Goal: Information Seeking & Learning: Learn about a topic

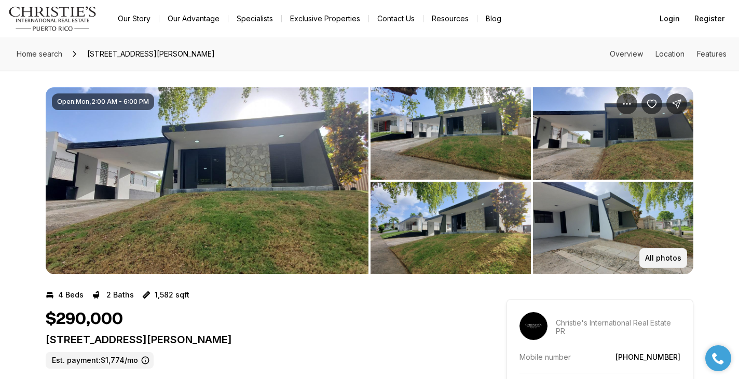
click at [659, 255] on p "All photos" at bounding box center [663, 258] width 36 height 8
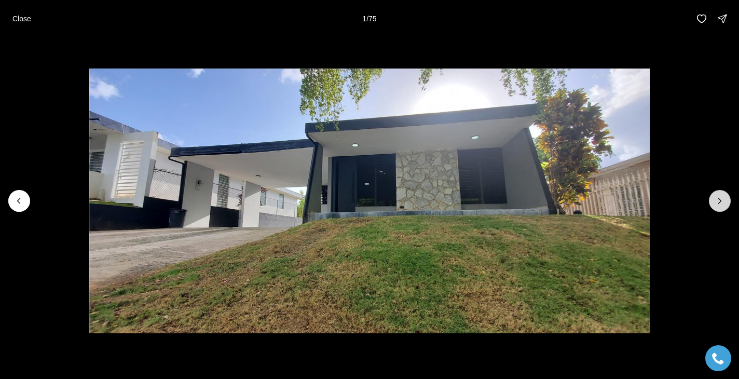
click at [716, 200] on icon "Next slide" at bounding box center [720, 201] width 10 height 10
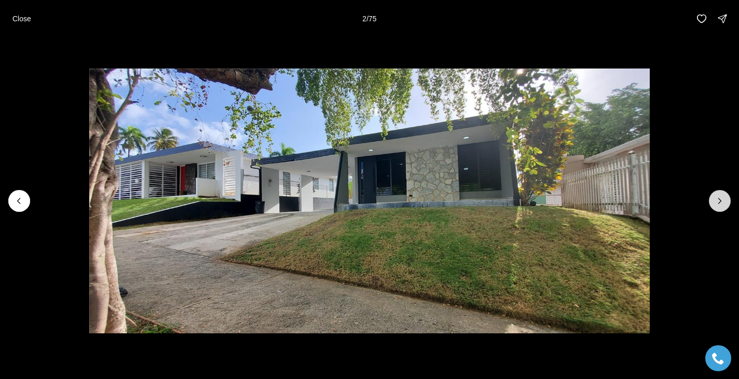
click at [716, 200] on icon "Next slide" at bounding box center [720, 201] width 10 height 10
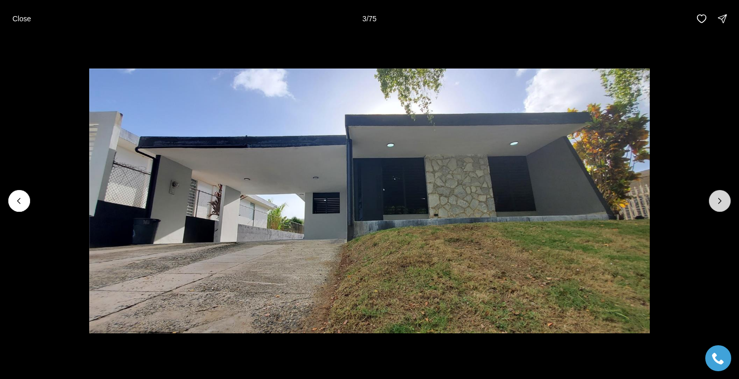
click at [716, 200] on icon "Next slide" at bounding box center [720, 201] width 10 height 10
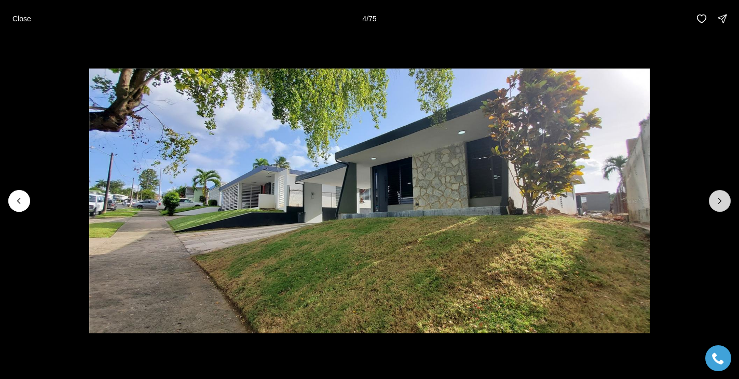
click at [716, 200] on icon "Next slide" at bounding box center [720, 201] width 10 height 10
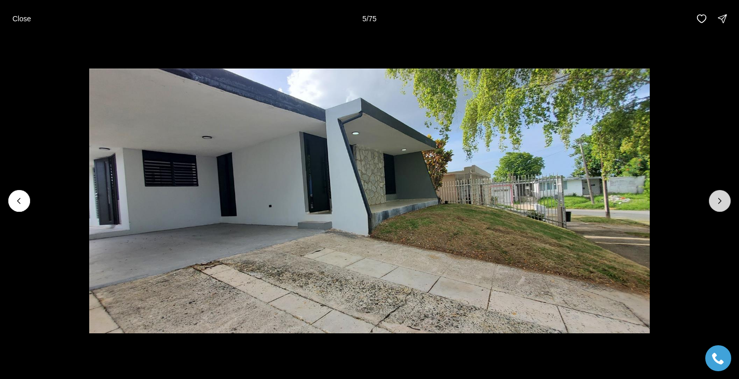
click at [716, 200] on icon "Next slide" at bounding box center [720, 201] width 10 height 10
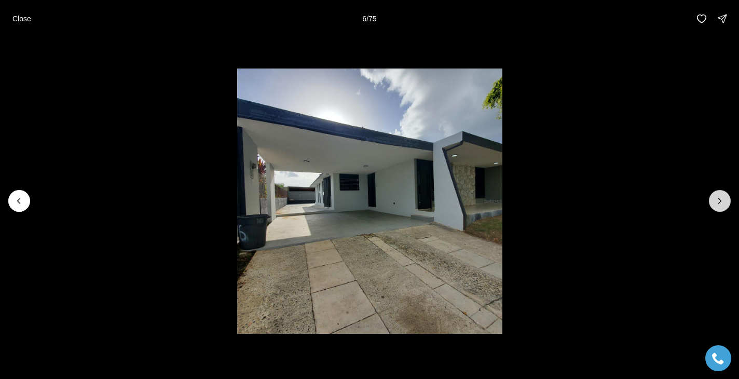
click at [716, 200] on icon "Next slide" at bounding box center [720, 201] width 10 height 10
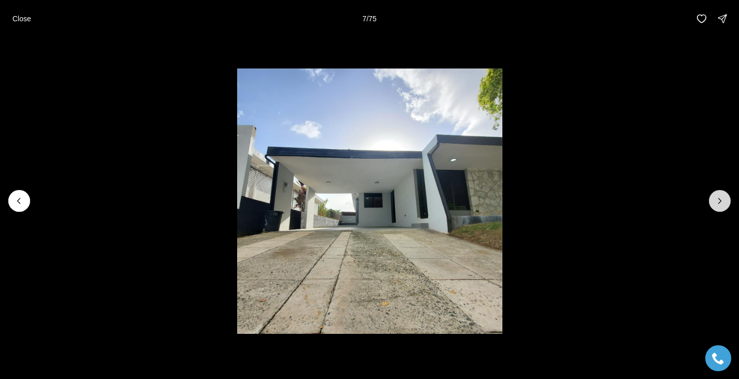
click at [716, 200] on icon "Next slide" at bounding box center [720, 201] width 10 height 10
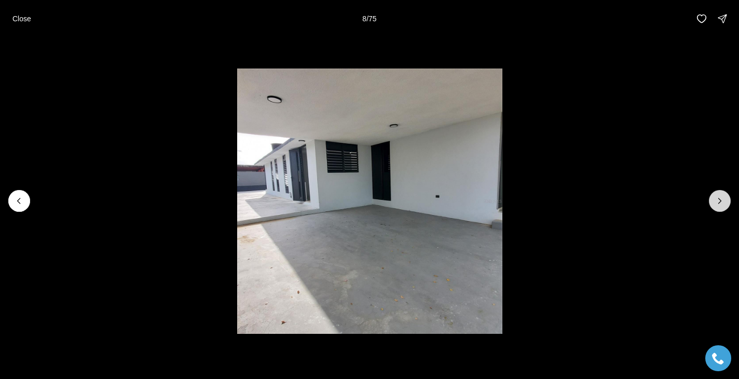
click at [715, 200] on icon "Next slide" at bounding box center [720, 201] width 10 height 10
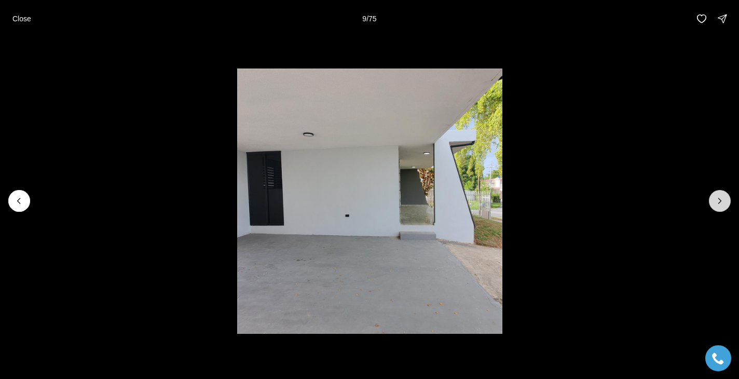
click at [715, 200] on icon "Next slide" at bounding box center [720, 201] width 10 height 10
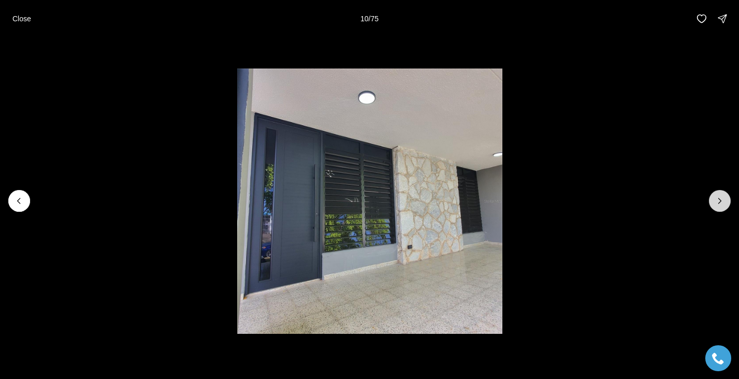
click at [715, 200] on icon "Next slide" at bounding box center [720, 201] width 10 height 10
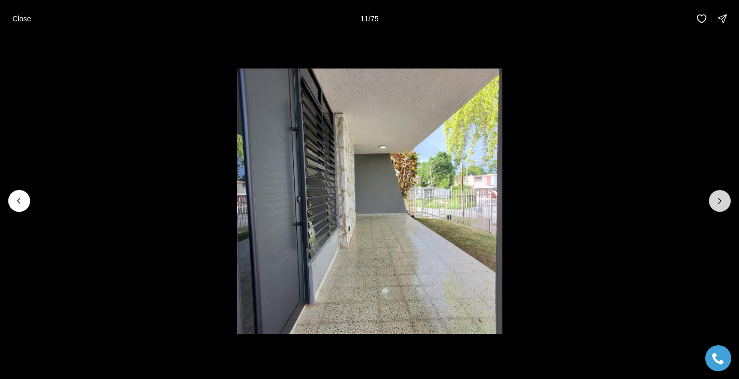
click at [715, 200] on icon "Next slide" at bounding box center [720, 201] width 10 height 10
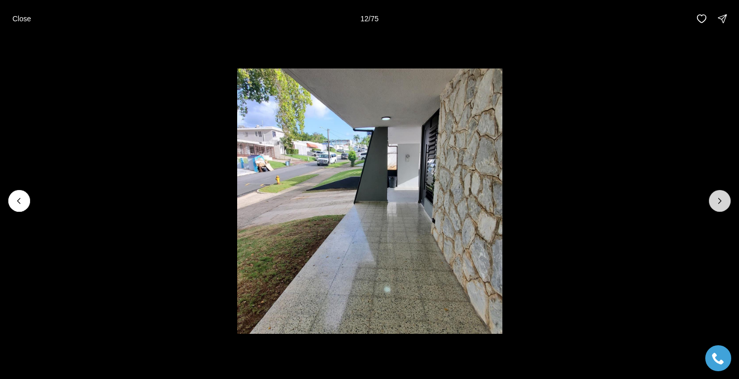
click at [715, 200] on icon "Next slide" at bounding box center [720, 201] width 10 height 10
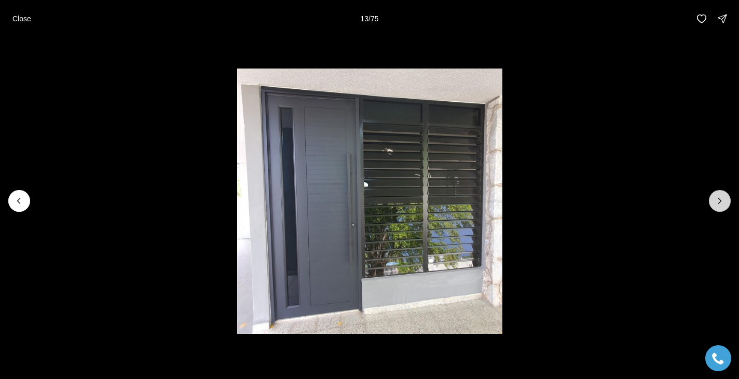
click at [715, 200] on icon "Next slide" at bounding box center [720, 201] width 10 height 10
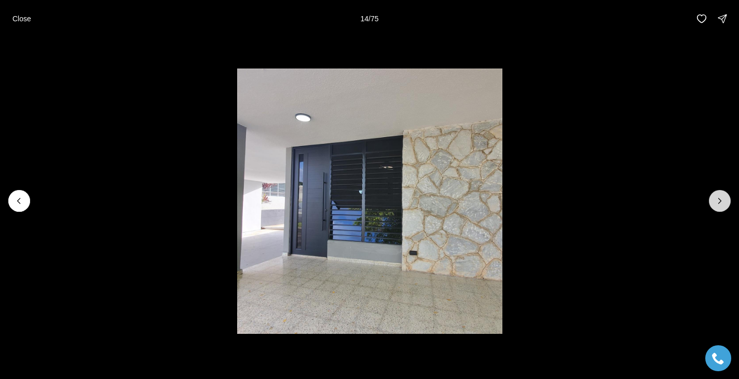
click at [715, 200] on icon "Next slide" at bounding box center [720, 201] width 10 height 10
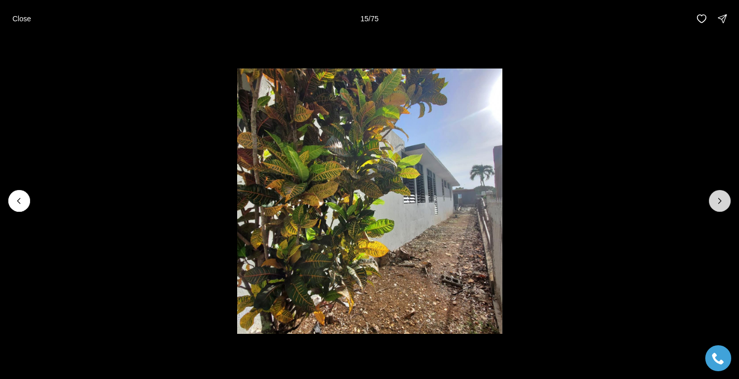
click at [715, 200] on icon "Next slide" at bounding box center [720, 201] width 10 height 10
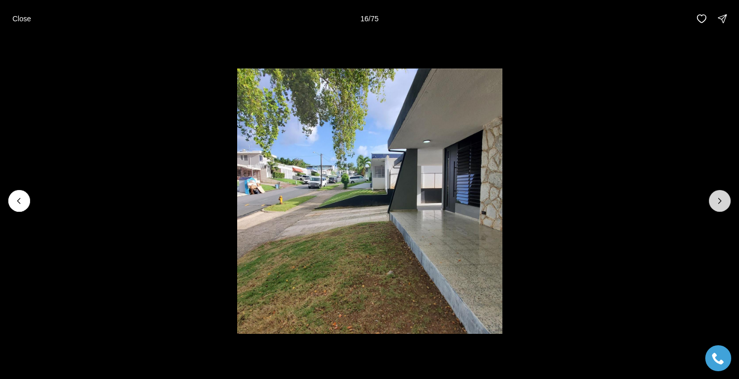
click at [715, 199] on icon "Next slide" at bounding box center [720, 201] width 10 height 10
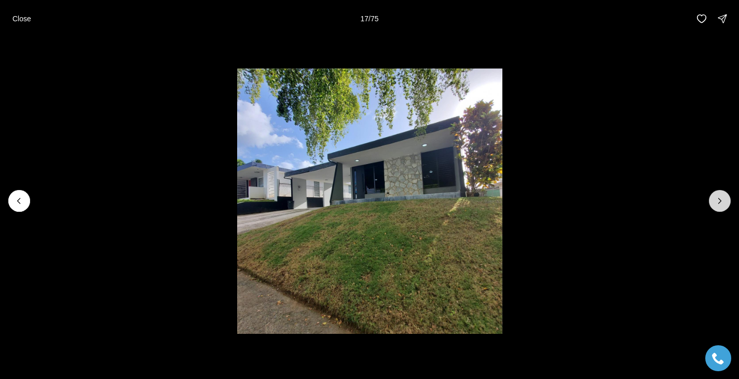
click at [715, 199] on icon "Next slide" at bounding box center [720, 201] width 10 height 10
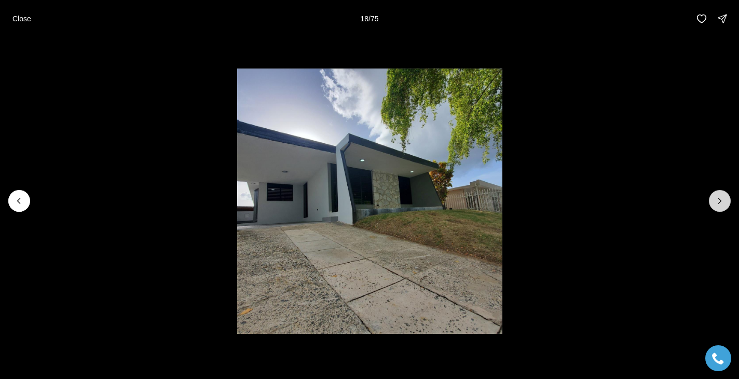
click at [715, 199] on icon "Next slide" at bounding box center [720, 201] width 10 height 10
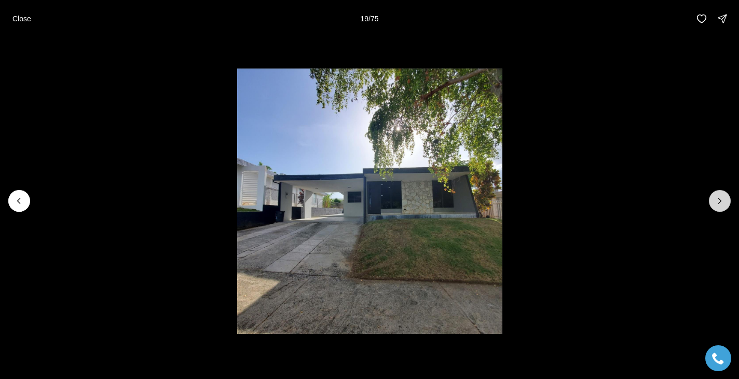
click at [715, 199] on icon "Next slide" at bounding box center [720, 201] width 10 height 10
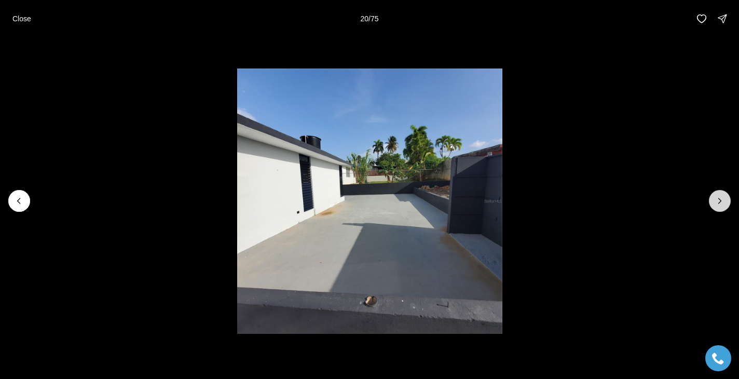
click at [715, 199] on icon "Next slide" at bounding box center [720, 201] width 10 height 10
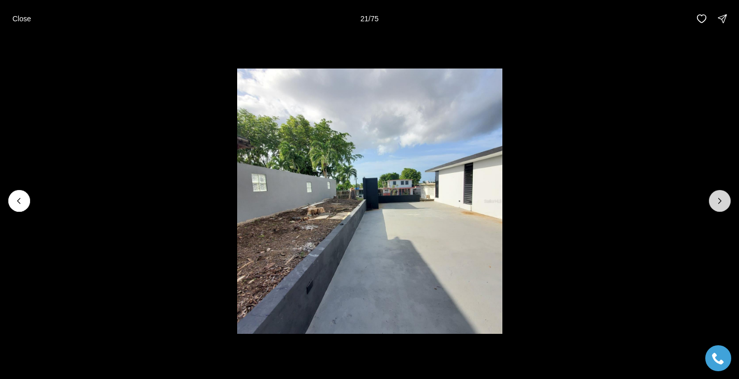
click at [715, 199] on icon "Next slide" at bounding box center [720, 201] width 10 height 10
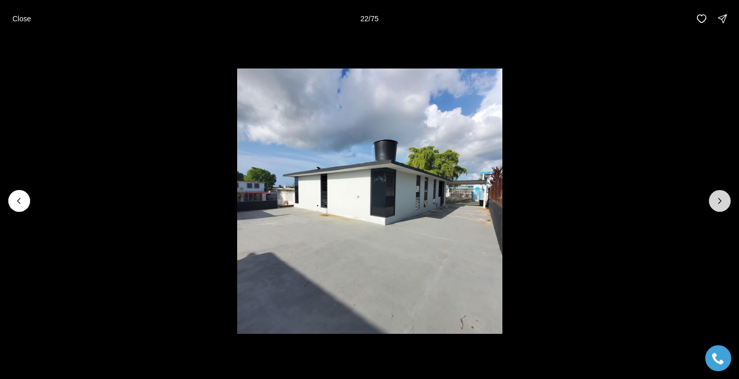
click at [715, 199] on icon "Next slide" at bounding box center [720, 201] width 10 height 10
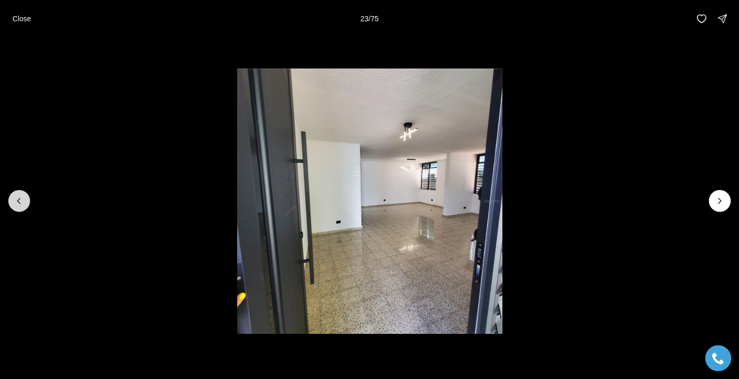
click at [17, 197] on icon "Previous slide" at bounding box center [19, 201] width 10 height 10
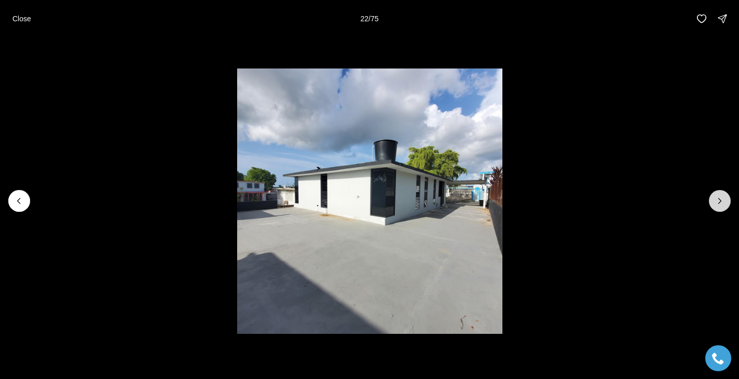
click at [720, 199] on icon "Next slide" at bounding box center [720, 201] width 10 height 10
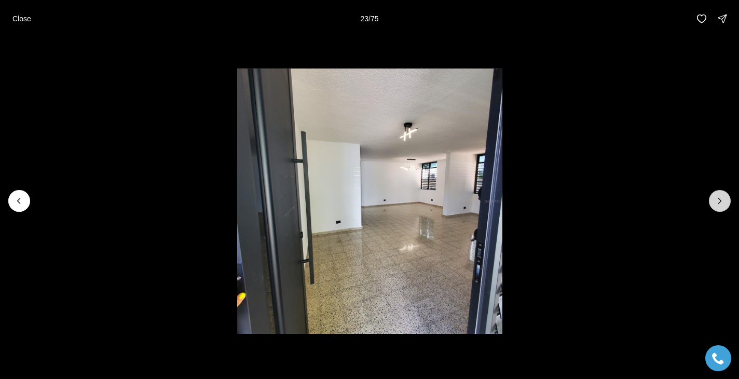
click at [720, 199] on icon "Next slide" at bounding box center [720, 201] width 10 height 10
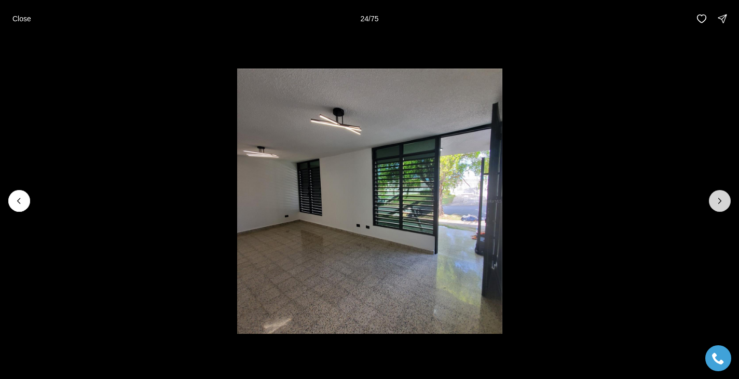
click at [720, 199] on icon "Next slide" at bounding box center [720, 201] width 10 height 10
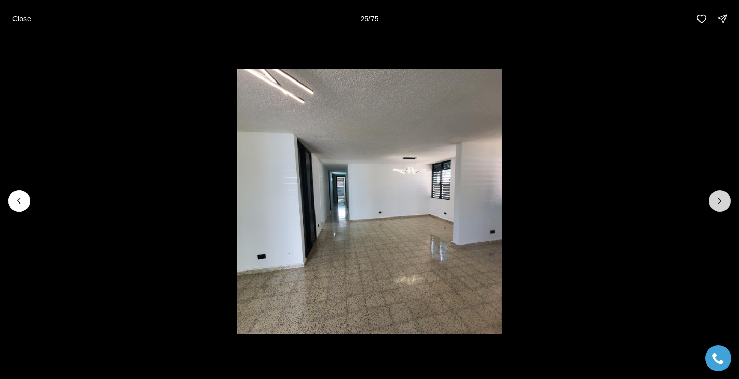
click at [720, 199] on icon "Next slide" at bounding box center [720, 201] width 10 height 10
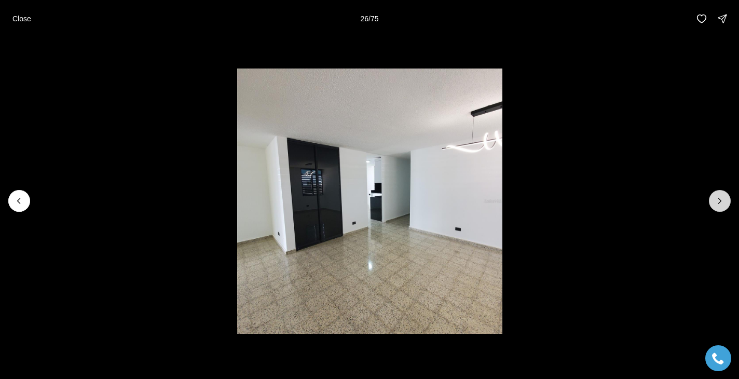
click at [720, 199] on icon "Next slide" at bounding box center [720, 201] width 10 height 10
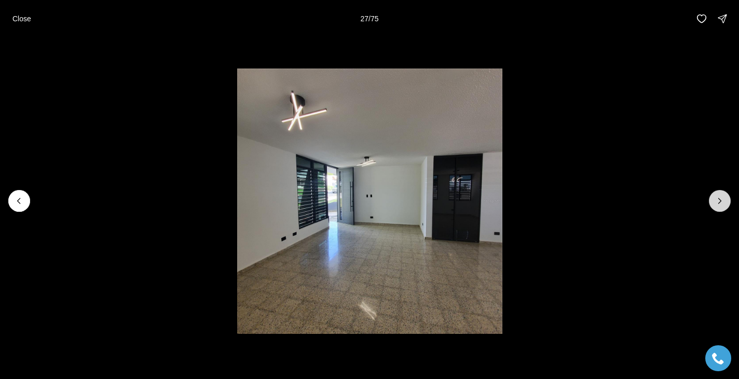
click at [720, 199] on icon "Next slide" at bounding box center [720, 201] width 10 height 10
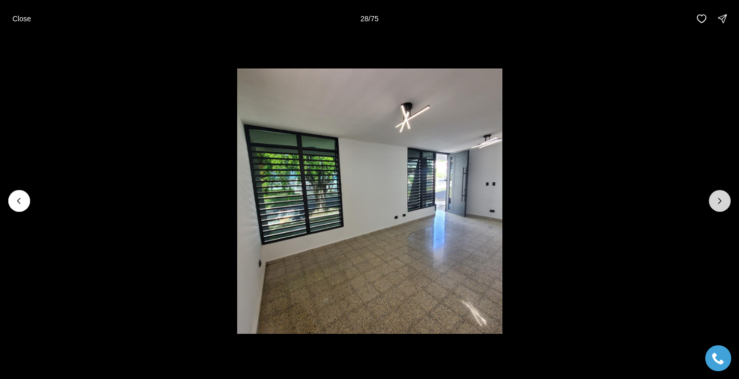
click at [720, 199] on icon "Next slide" at bounding box center [720, 201] width 10 height 10
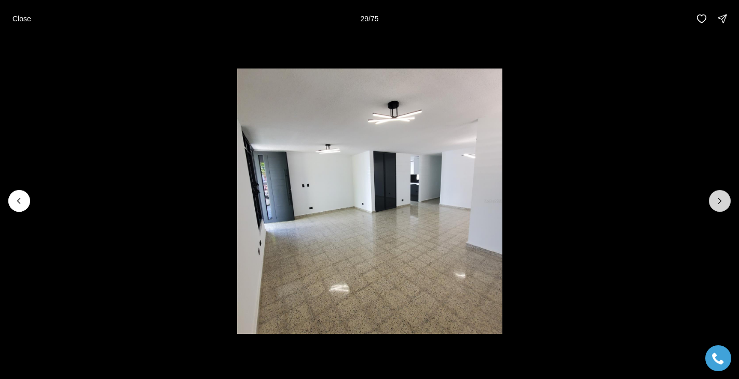
click at [720, 198] on icon "Next slide" at bounding box center [720, 201] width 10 height 10
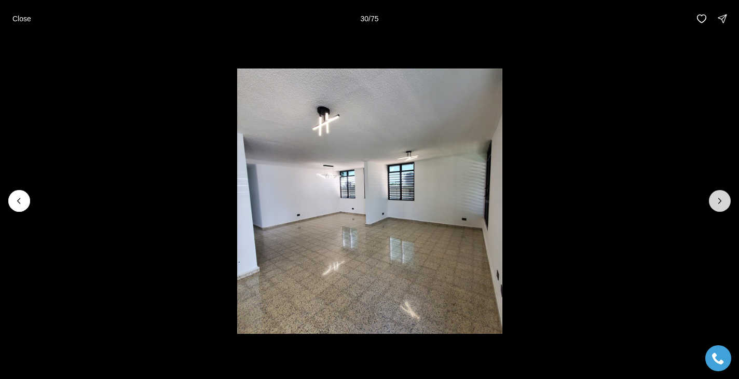
click at [720, 198] on icon "Next slide" at bounding box center [720, 201] width 10 height 10
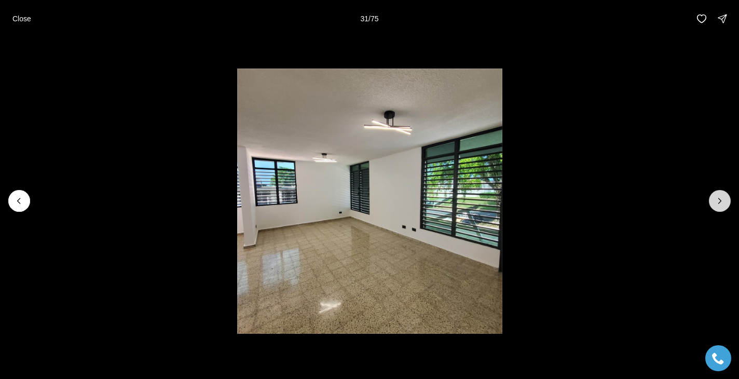
click at [720, 198] on icon "Next slide" at bounding box center [720, 201] width 10 height 10
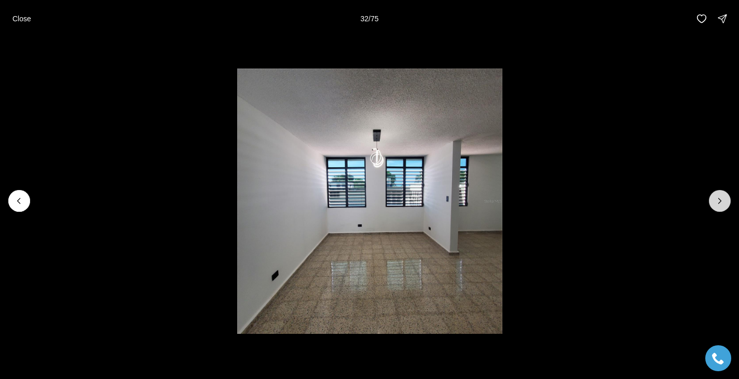
click at [720, 198] on icon "Next slide" at bounding box center [720, 201] width 10 height 10
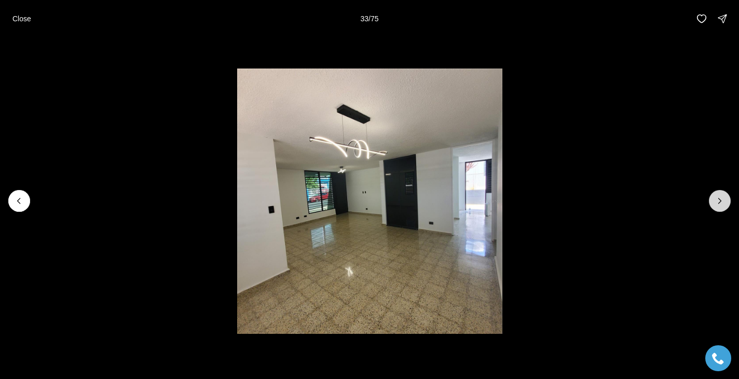
click at [720, 198] on icon "Next slide" at bounding box center [720, 201] width 10 height 10
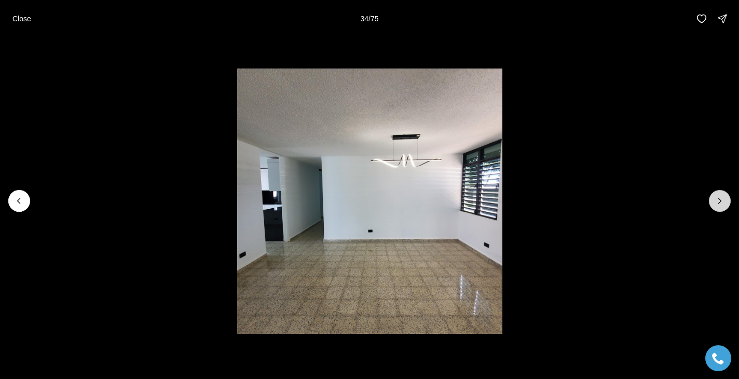
click at [720, 198] on icon "Next slide" at bounding box center [720, 201] width 10 height 10
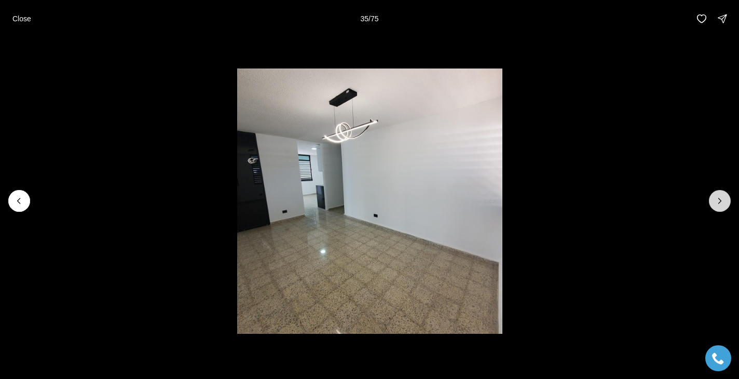
click at [720, 198] on icon "Next slide" at bounding box center [720, 201] width 10 height 10
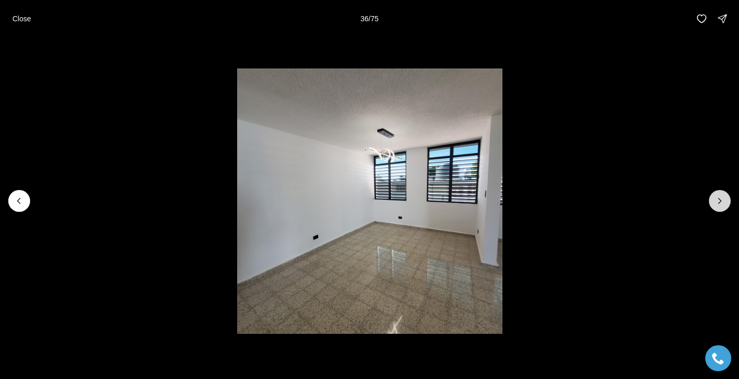
click at [720, 198] on icon "Next slide" at bounding box center [720, 201] width 10 height 10
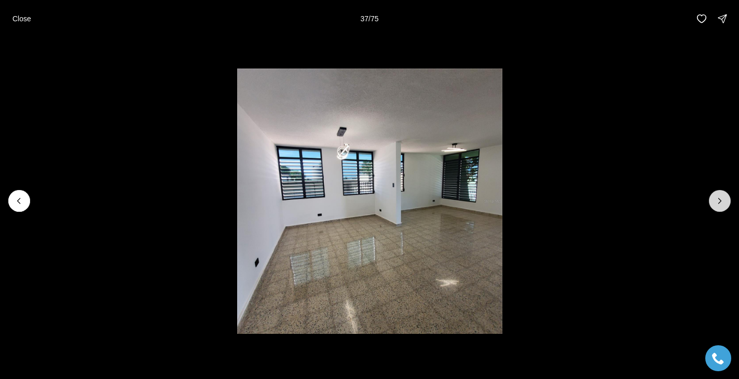
click at [720, 198] on icon "Next slide" at bounding box center [720, 201] width 10 height 10
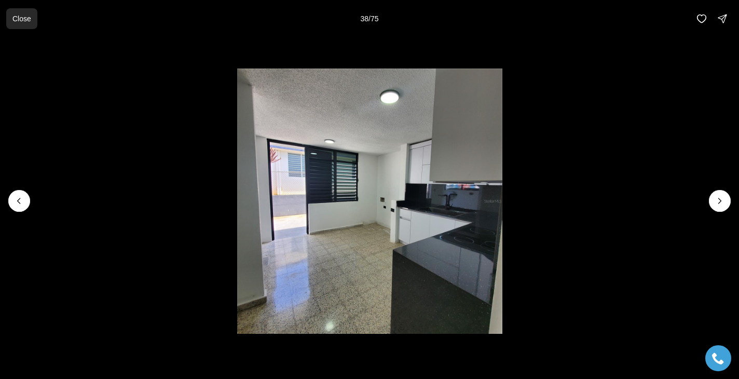
click at [20, 19] on p "Close" at bounding box center [21, 19] width 19 height 8
